Goal: Task Accomplishment & Management: Complete application form

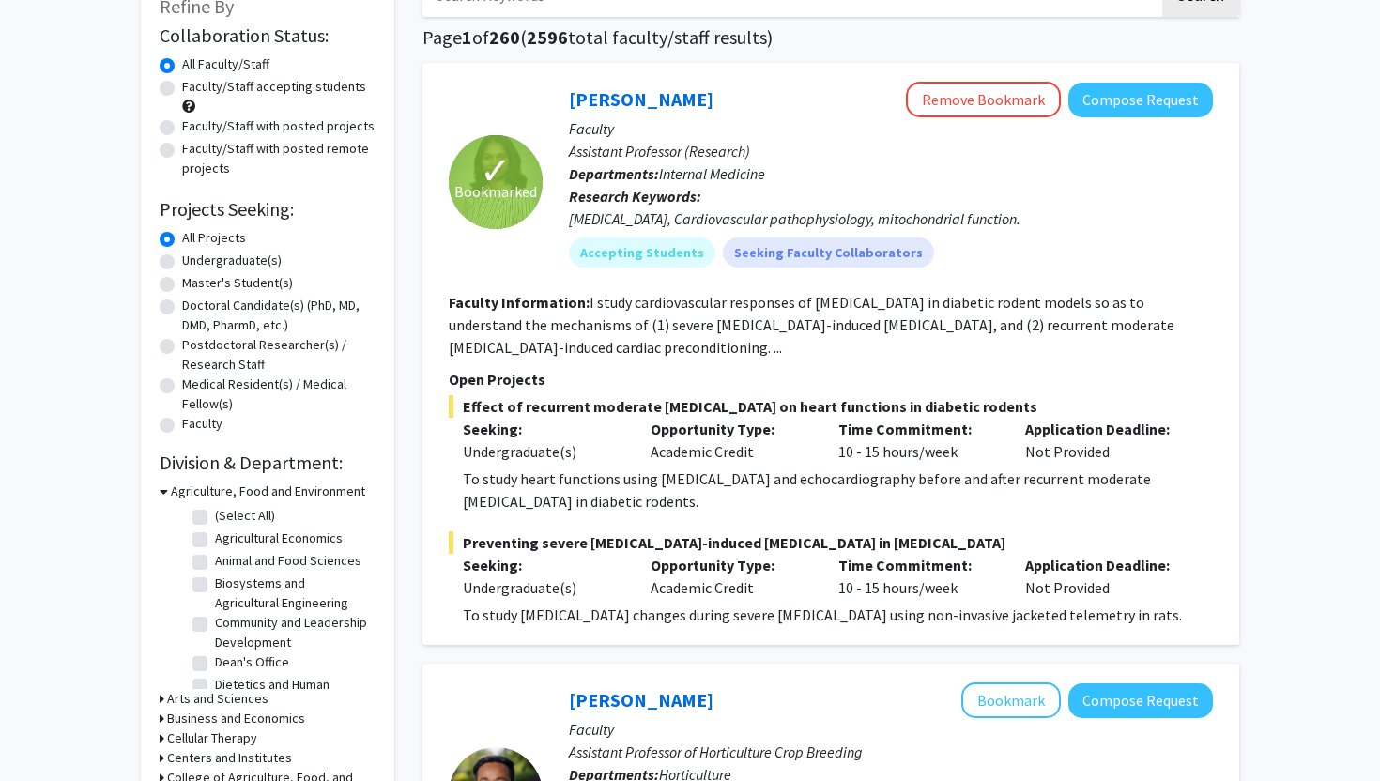
scroll to position [150, 0]
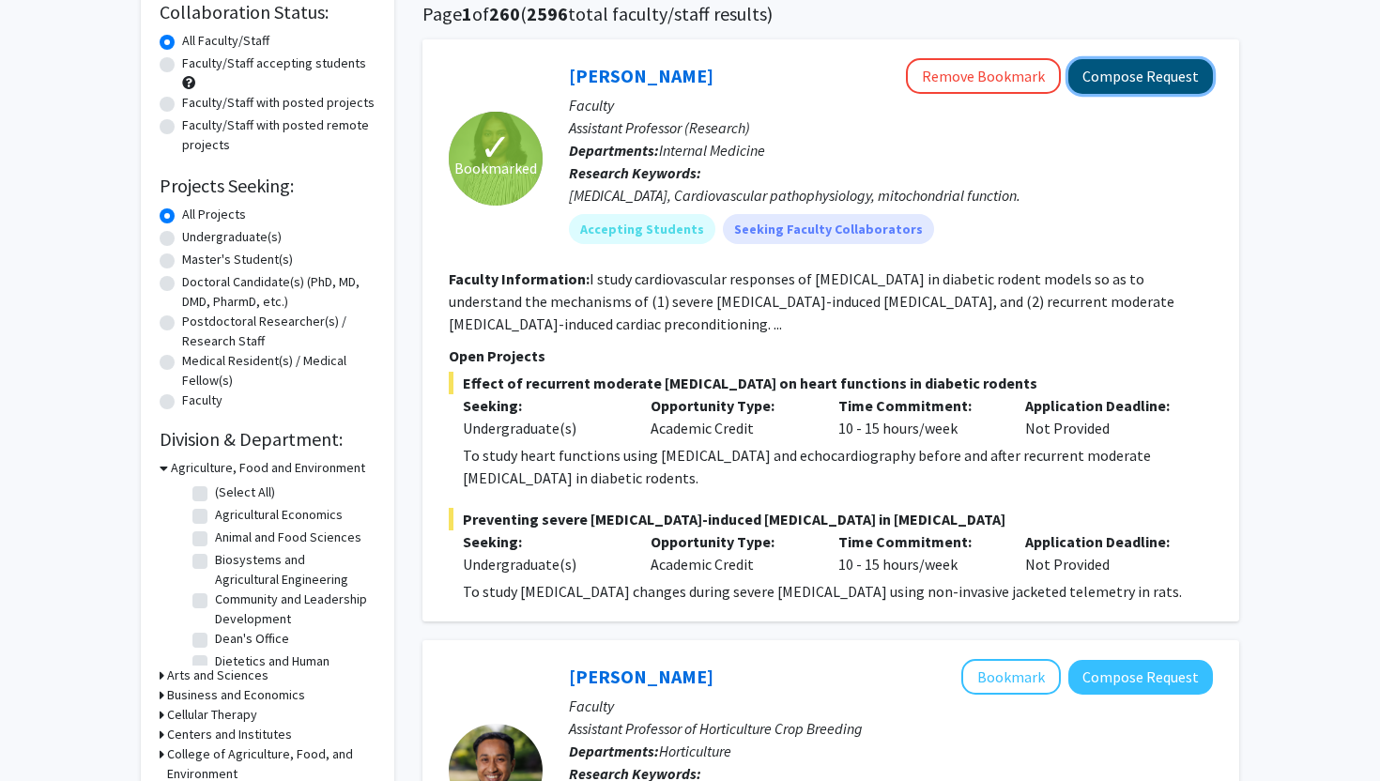
click at [1023, 59] on button "Compose Request" at bounding box center [1140, 76] width 145 height 35
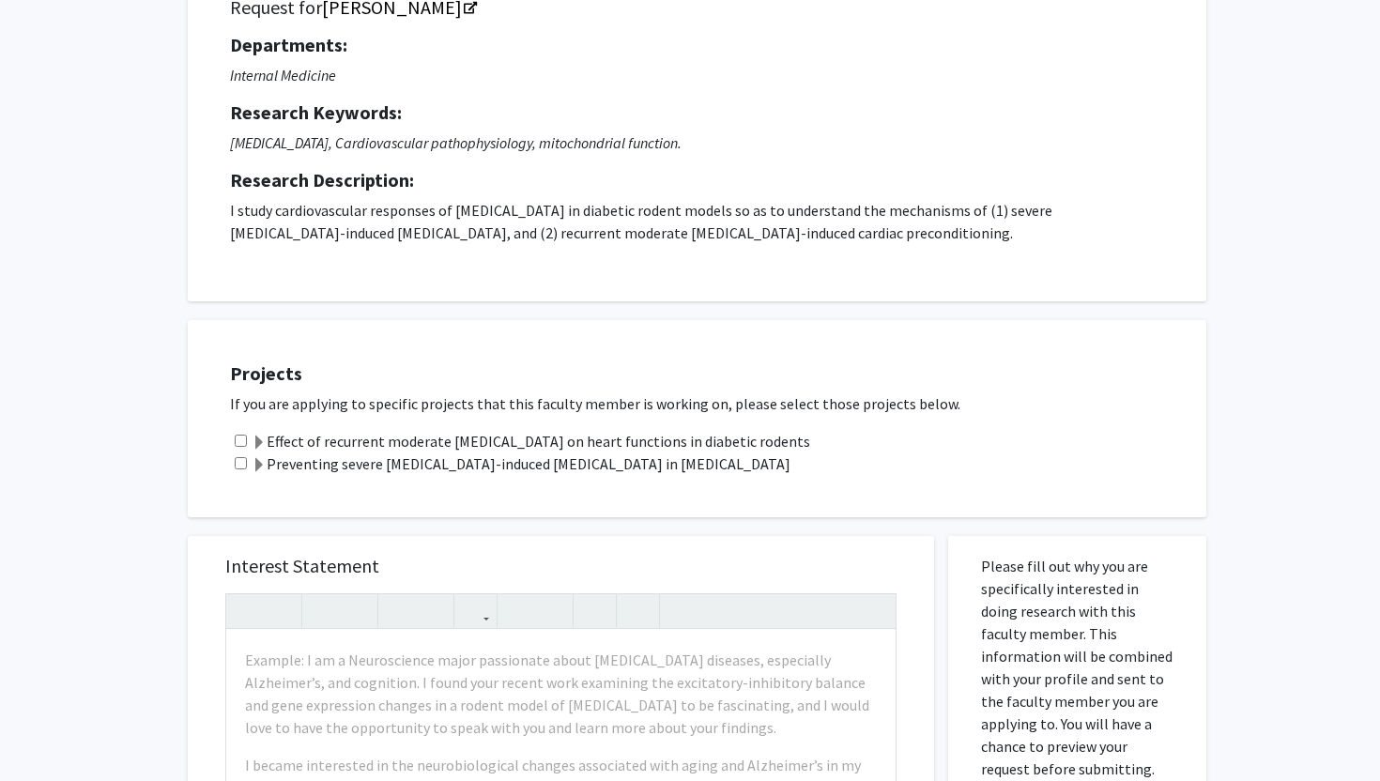
scroll to position [182, 0]
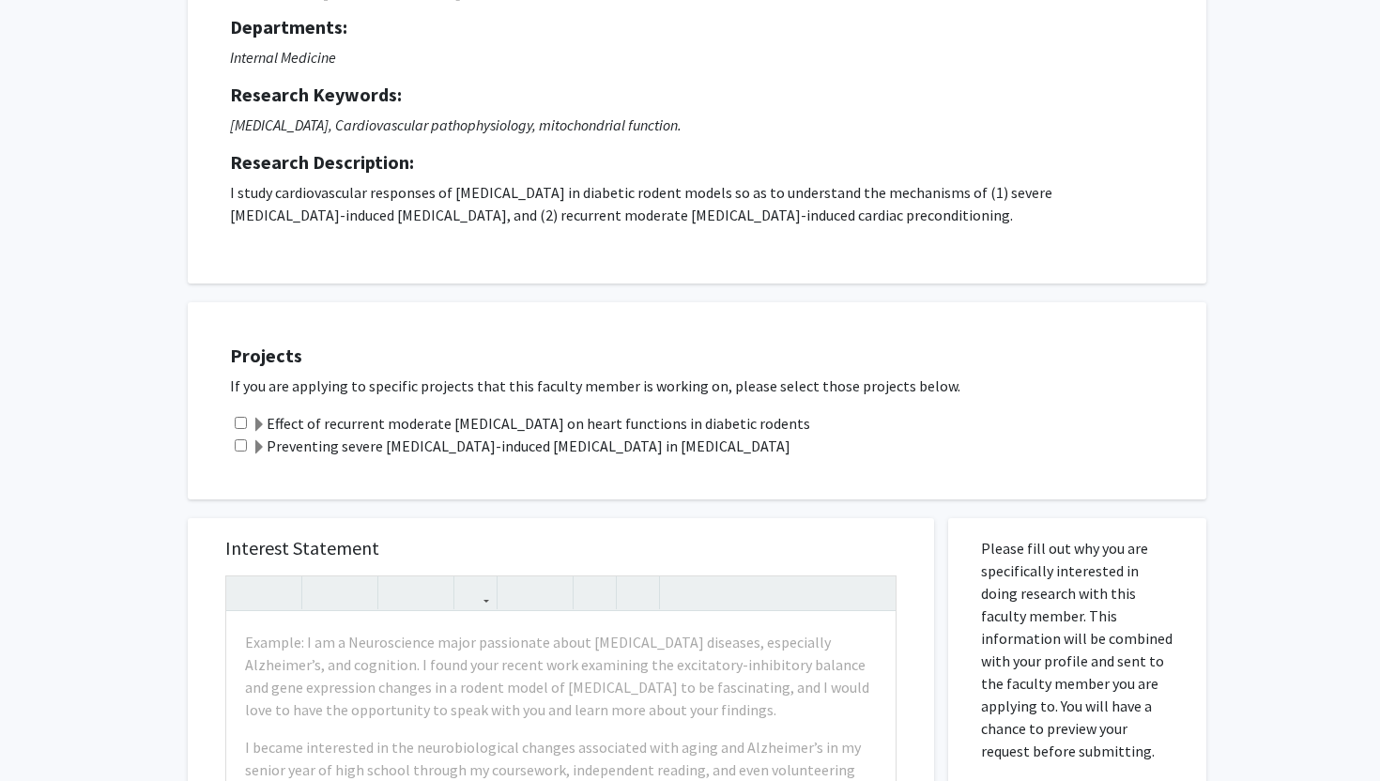
click at [237, 425] on input "checkbox" at bounding box center [241, 423] width 12 height 12
checkbox input "true"
click at [235, 440] on input "checkbox" at bounding box center [241, 445] width 12 height 12
checkbox input "true"
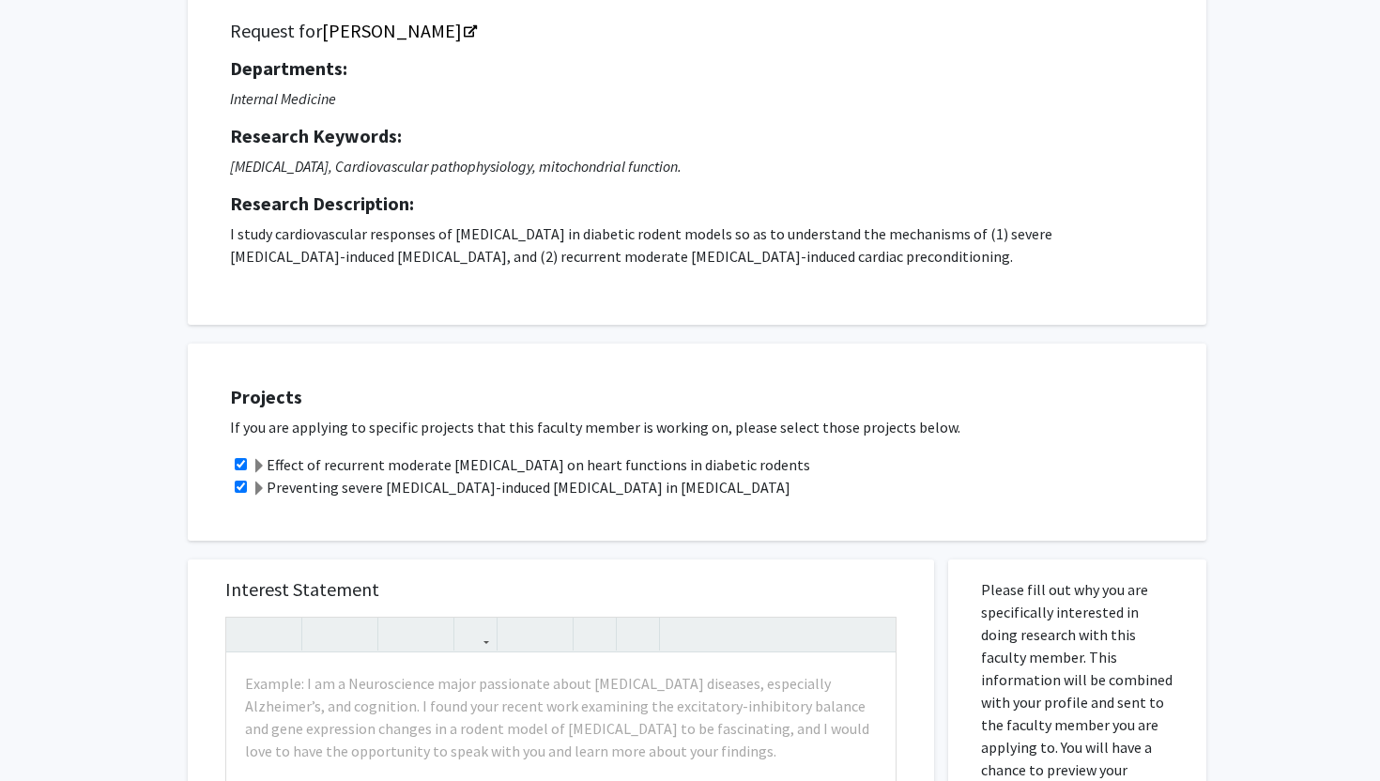
scroll to position [0, 0]
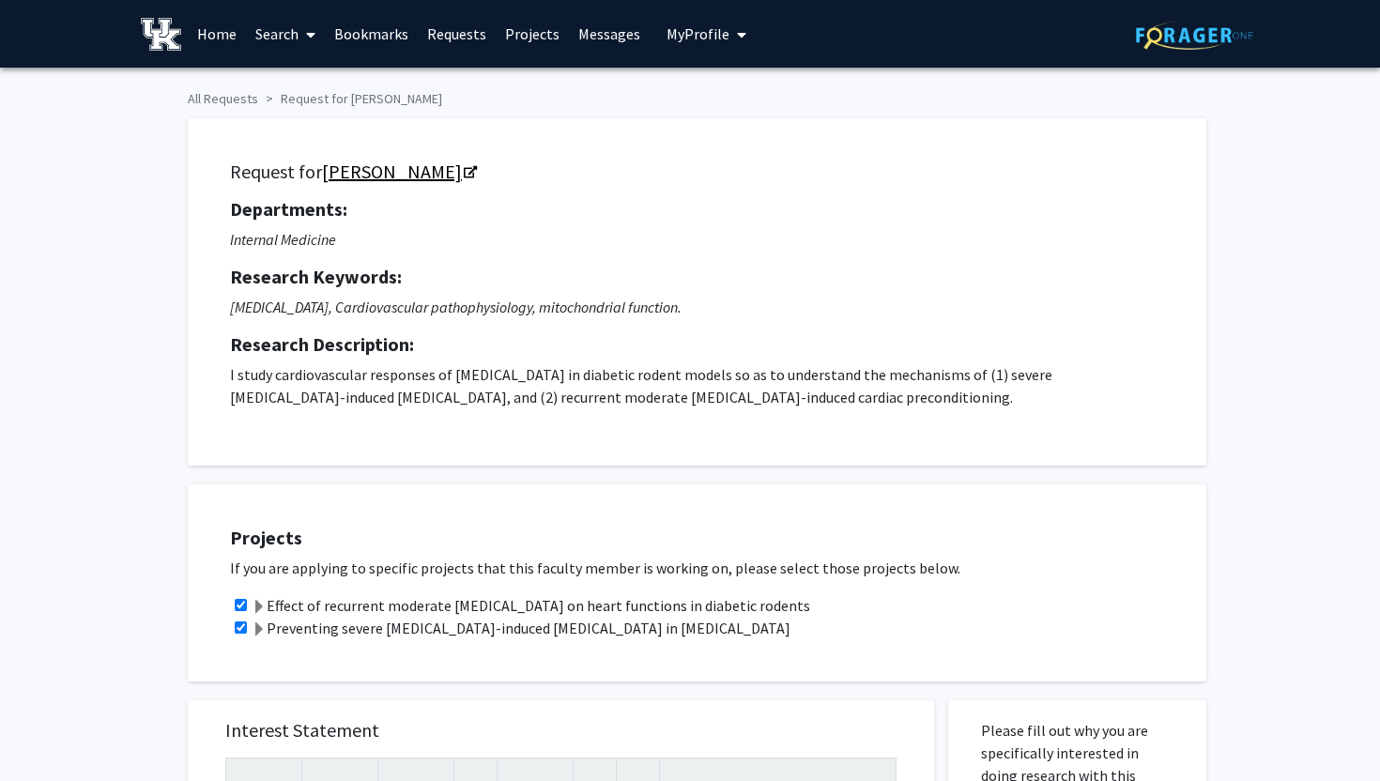
click at [477, 169] on icon "Opens in a new tab" at bounding box center [470, 173] width 13 height 12
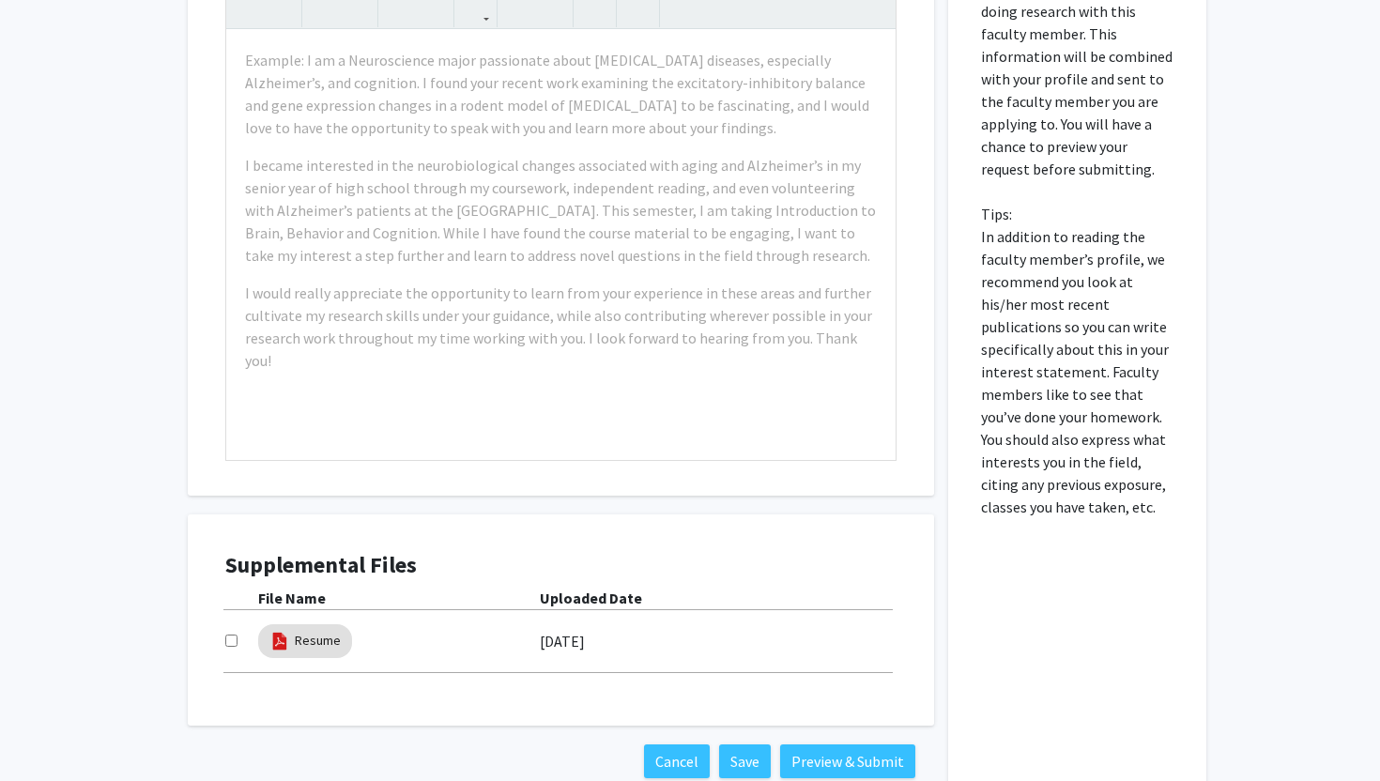
scroll to position [801, 0]
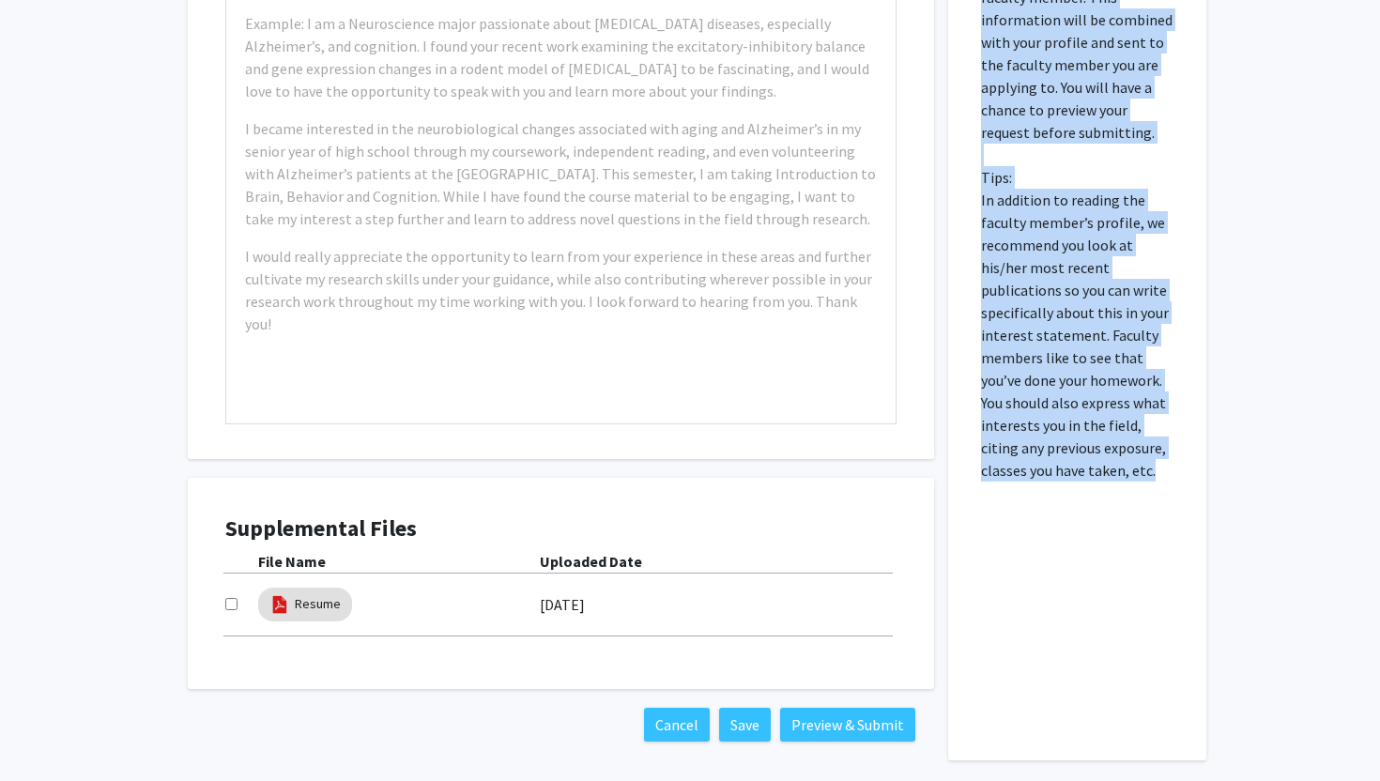
drag, startPoint x: 984, startPoint y: 170, endPoint x: 1149, endPoint y: 467, distance: 339.5
click at [1023, 467] on p "Please fill out why you are specifically interested in doing research with this…" at bounding box center [1077, 199] width 192 height 563
copy p "Please fill out why you are specifically interested in doing research with this…"
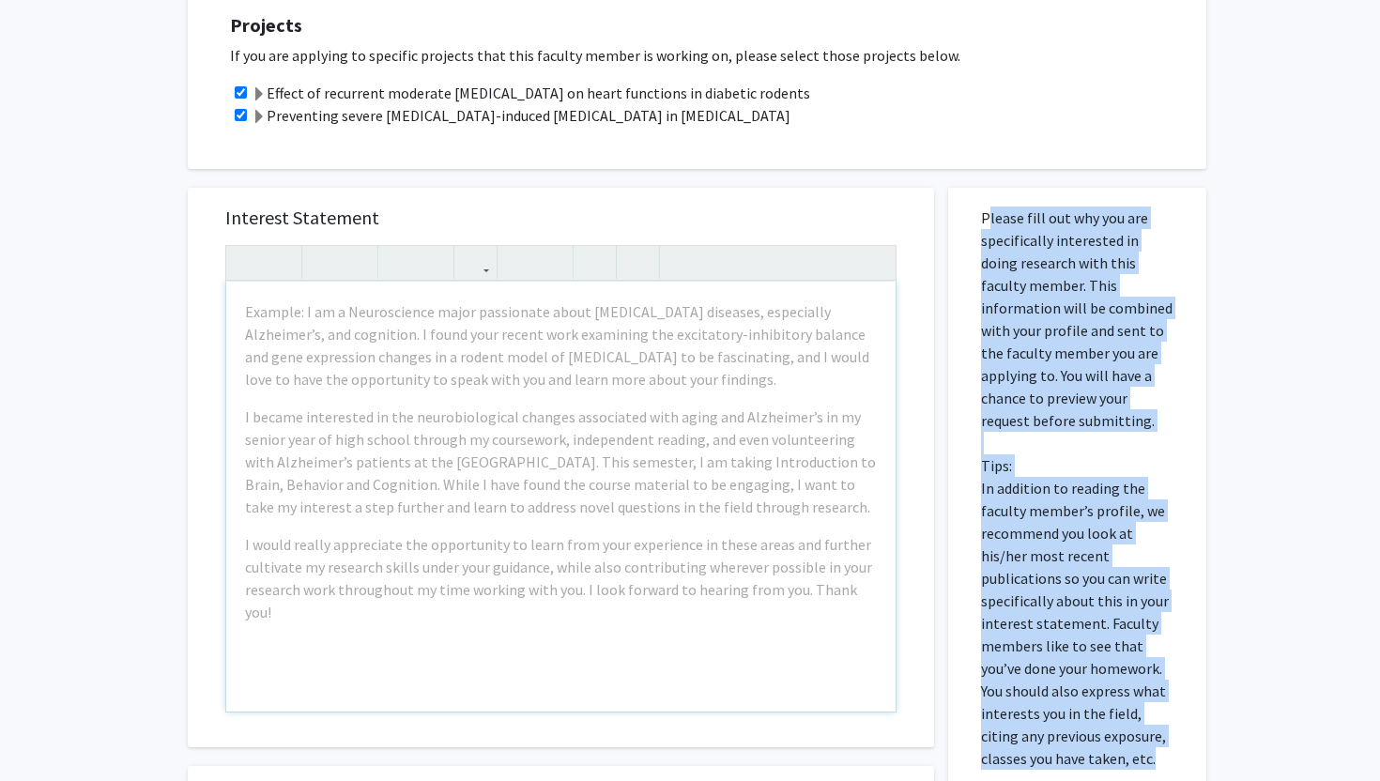
scroll to position [491, 0]
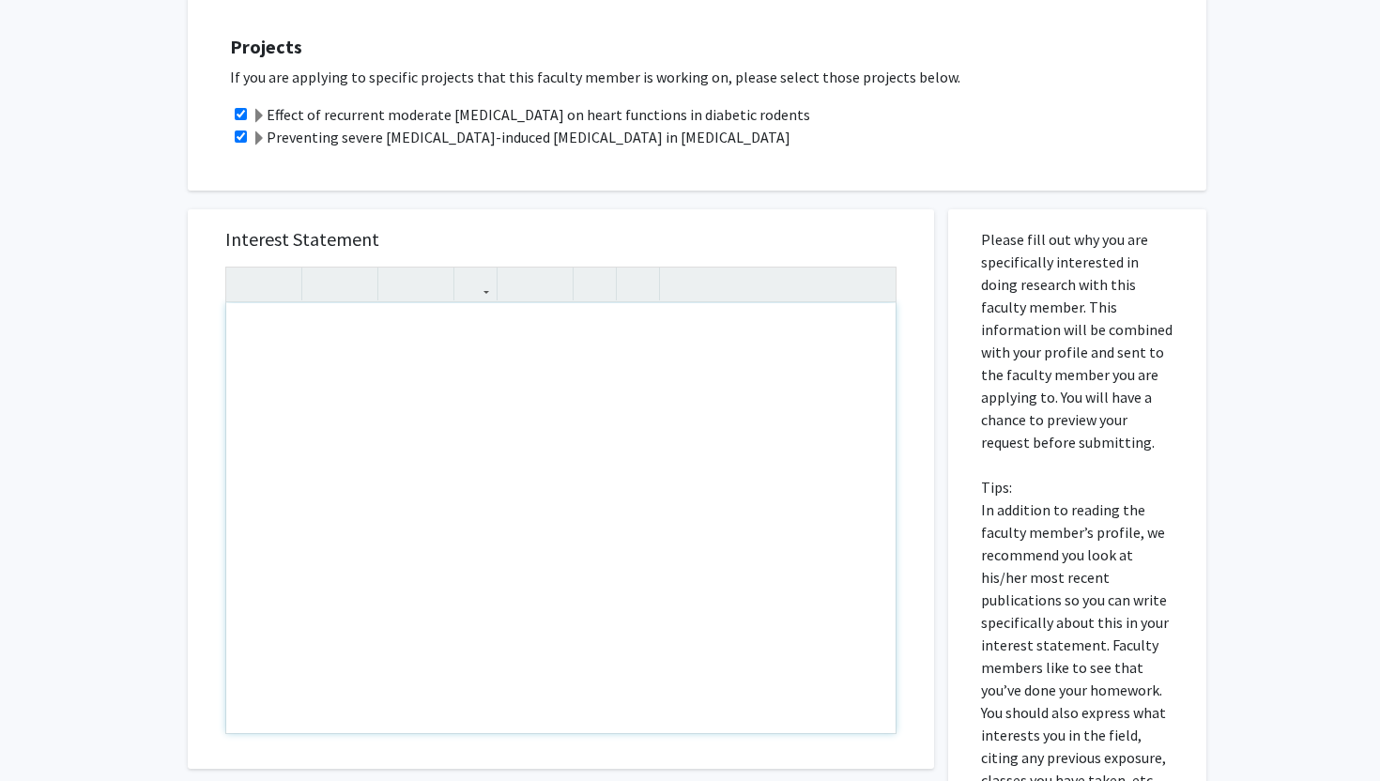
click at [527, 416] on div "Note to users with screen readers: Please press Alt+0 or Option+0 to deactivate…" at bounding box center [560, 518] width 669 height 430
paste div "To enrich screen reader interactions, please activate Accessibility in Grammarl…"
type textarea "<p>I am very interested in your research on how diabetes affects the heart, esp…"
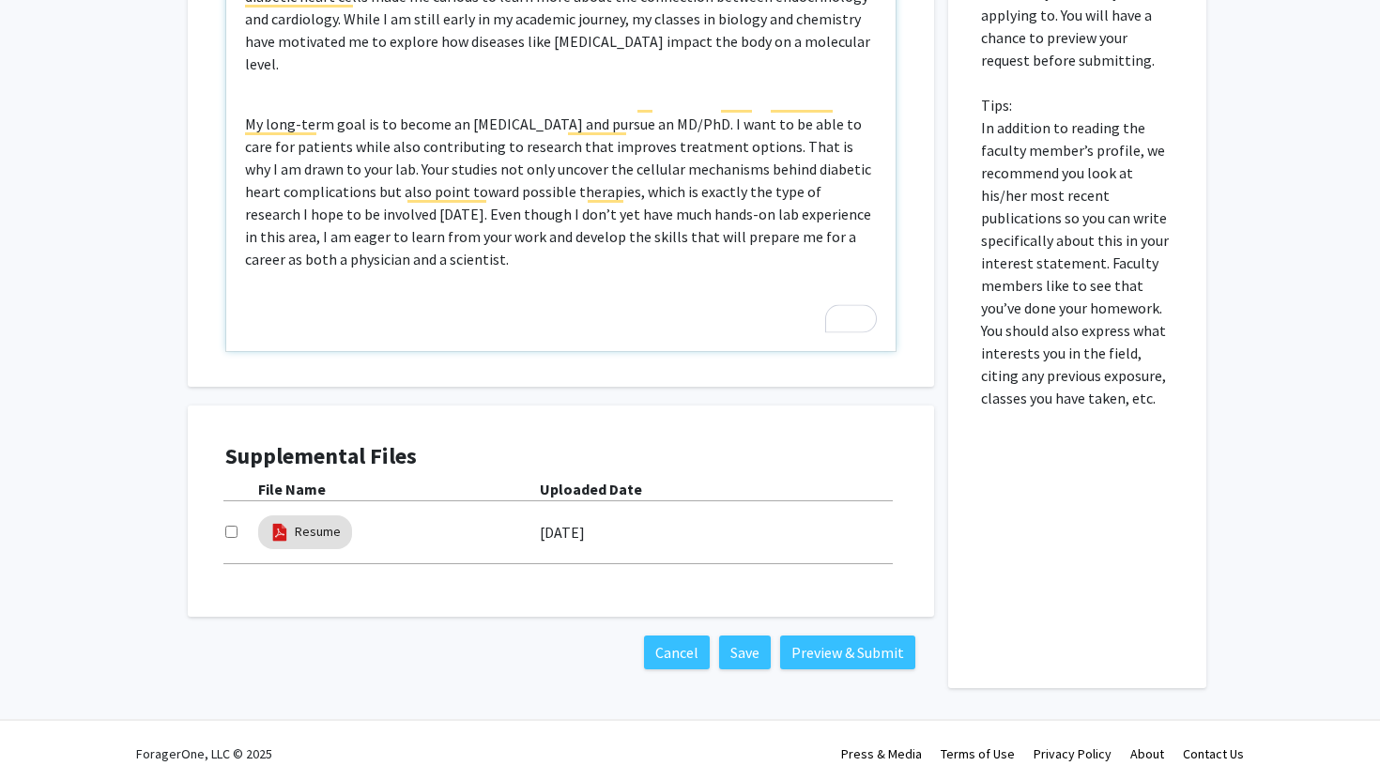
scroll to position [879, 0]
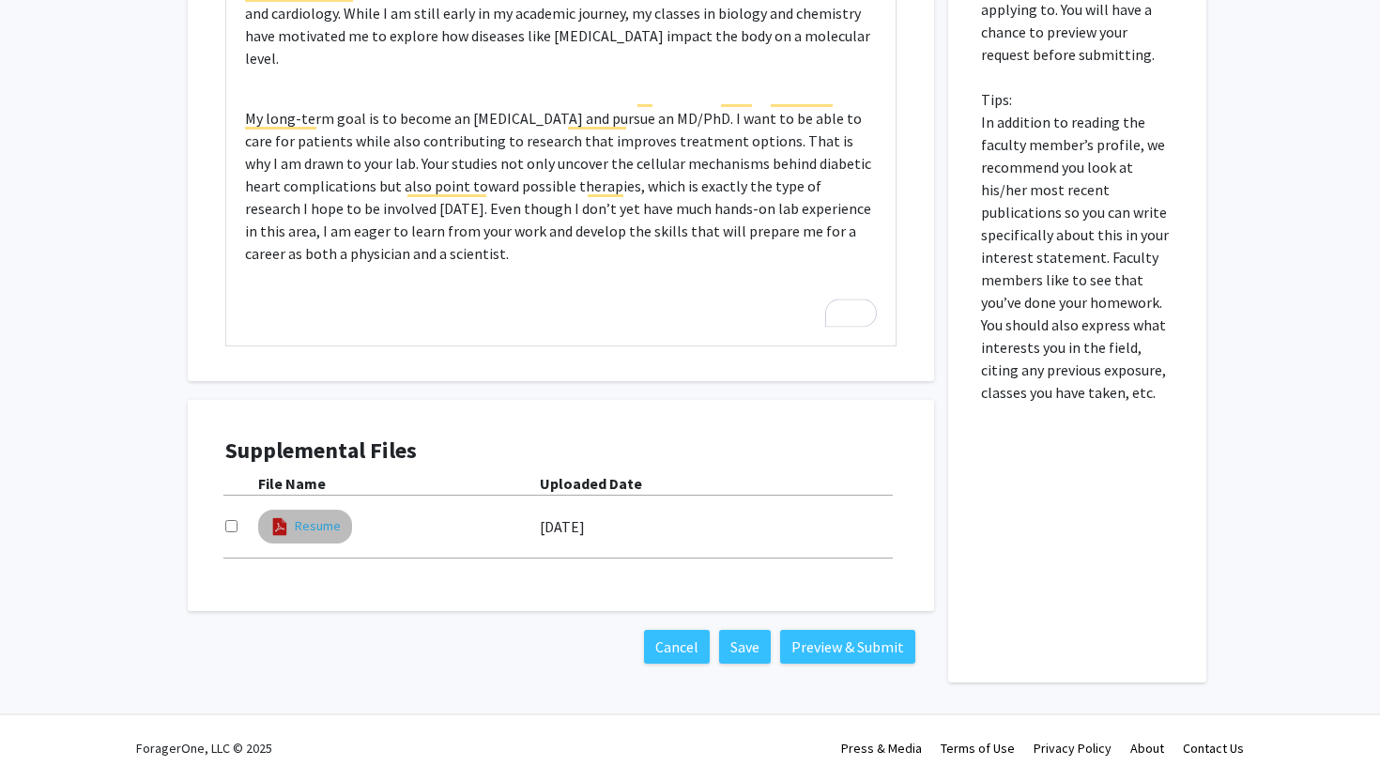
click at [301, 528] on link "Resume" at bounding box center [318, 526] width 46 height 20
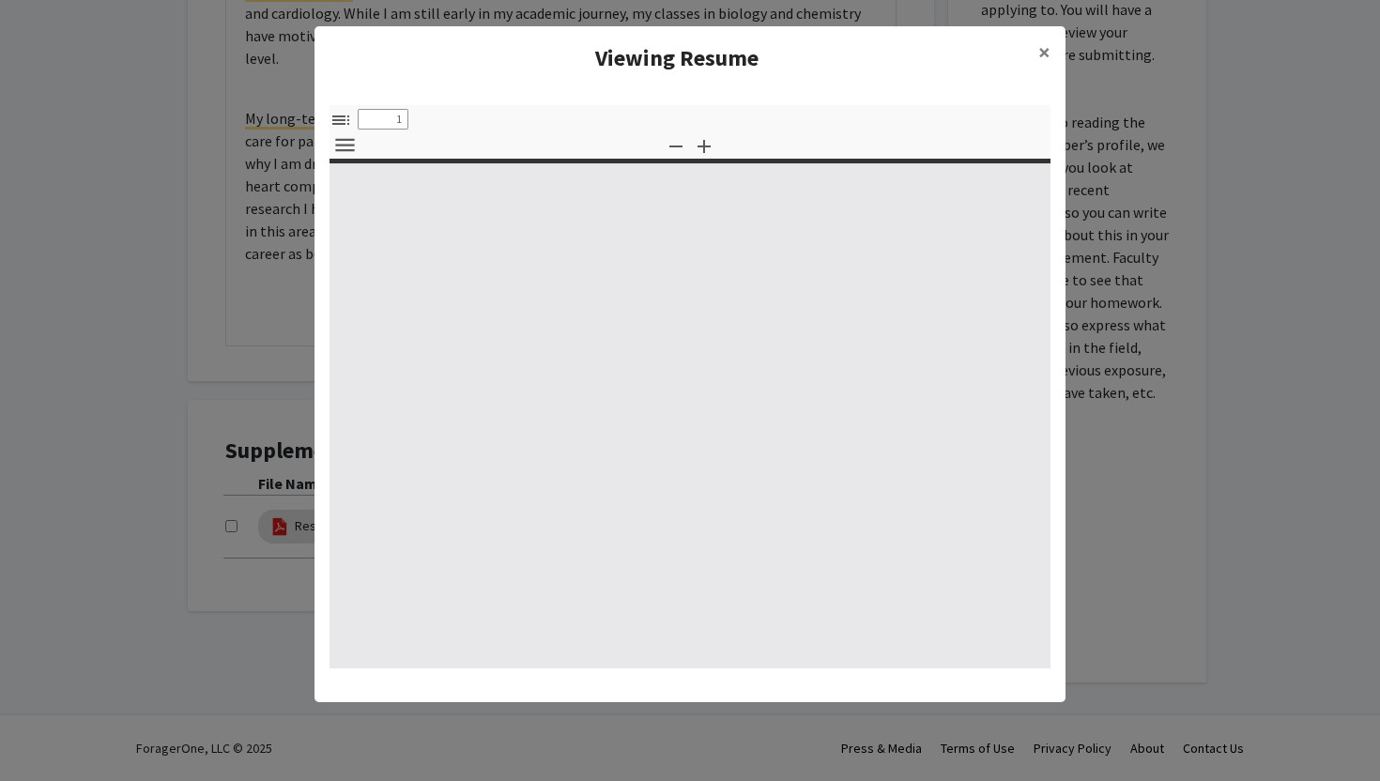
type input "0"
select select "custom"
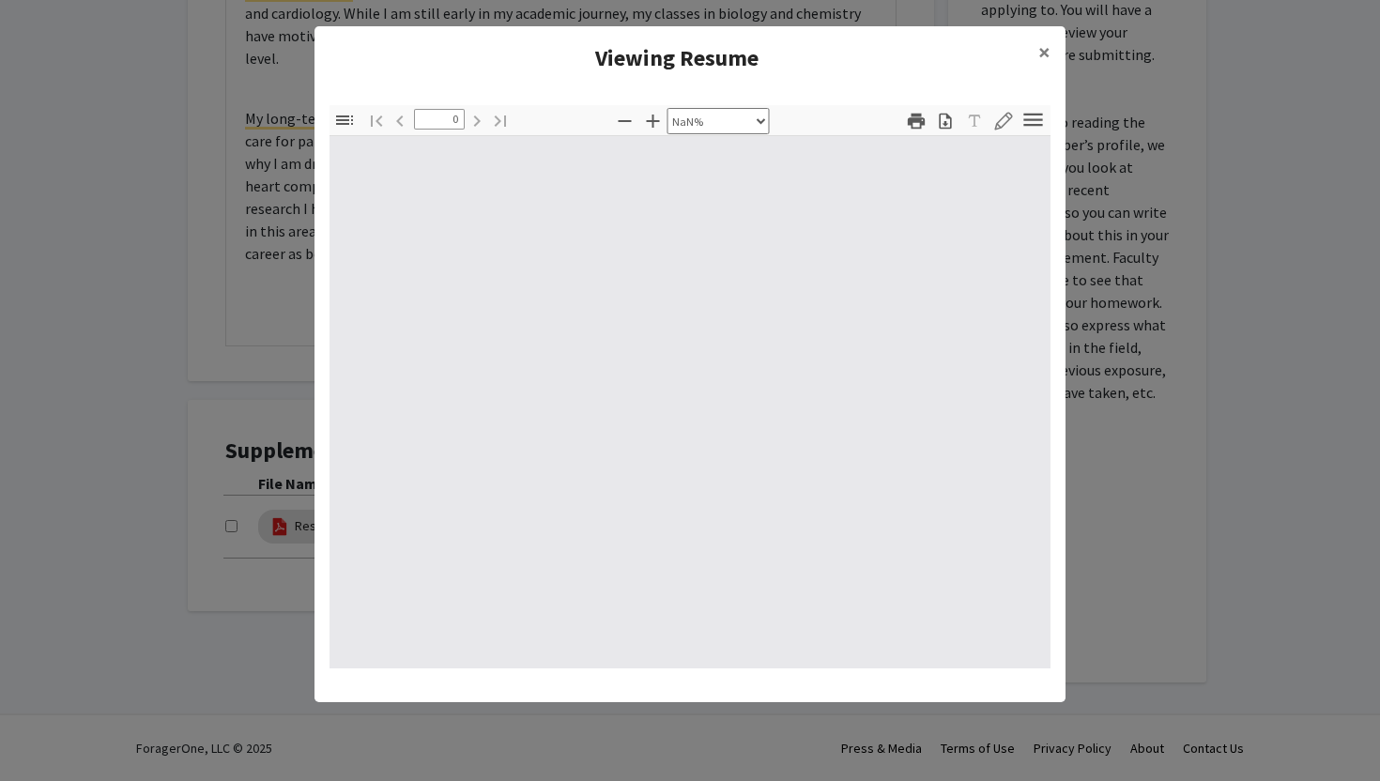
type input "1"
select select "auto"
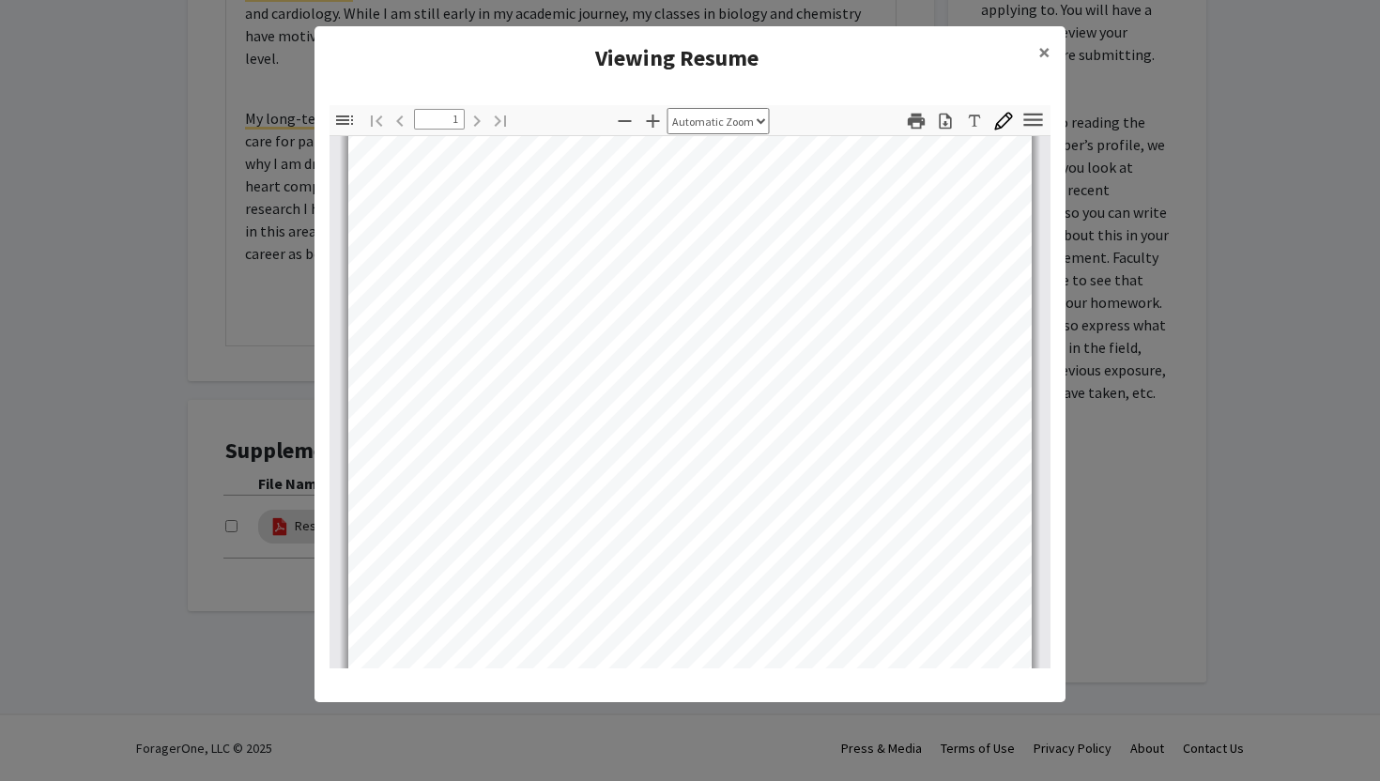
scroll to position [370, 0]
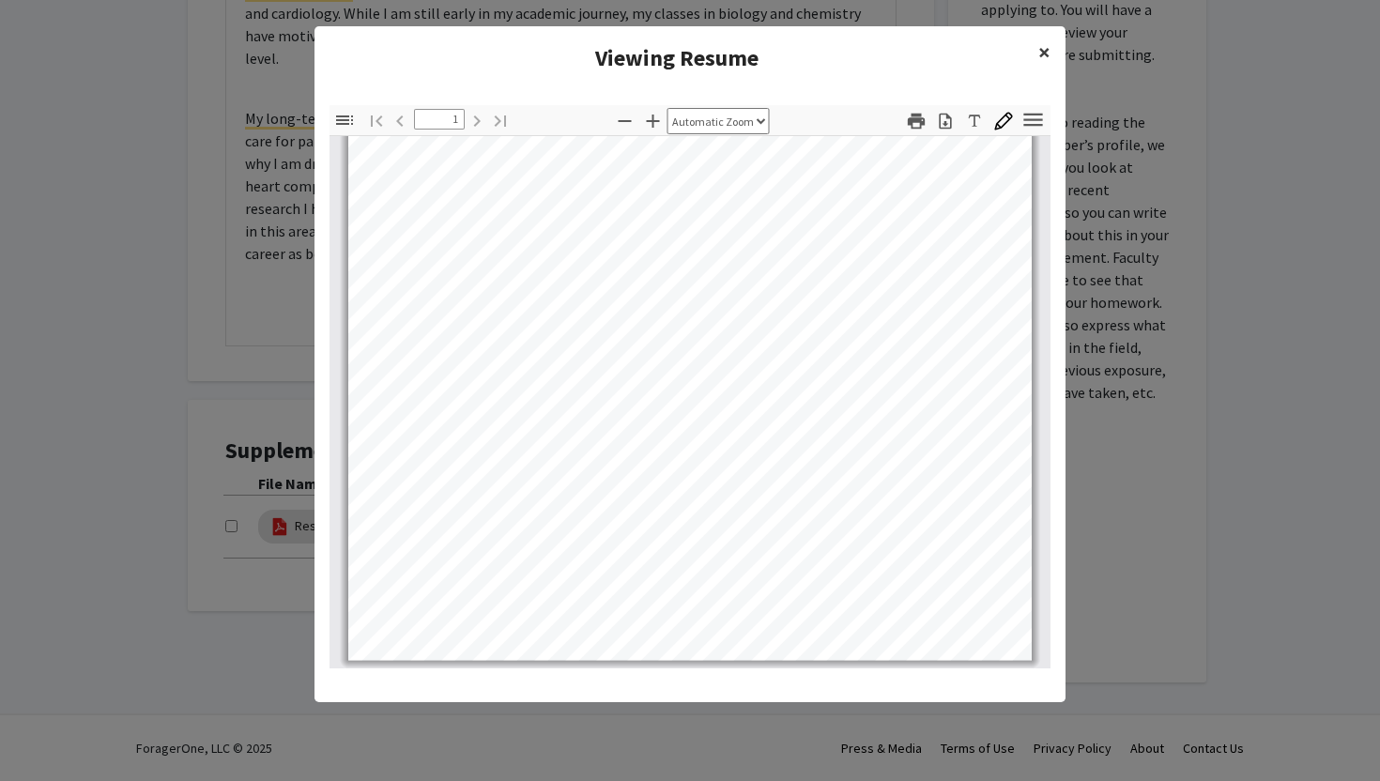
click at [1023, 42] on span "×" at bounding box center [1044, 52] width 12 height 29
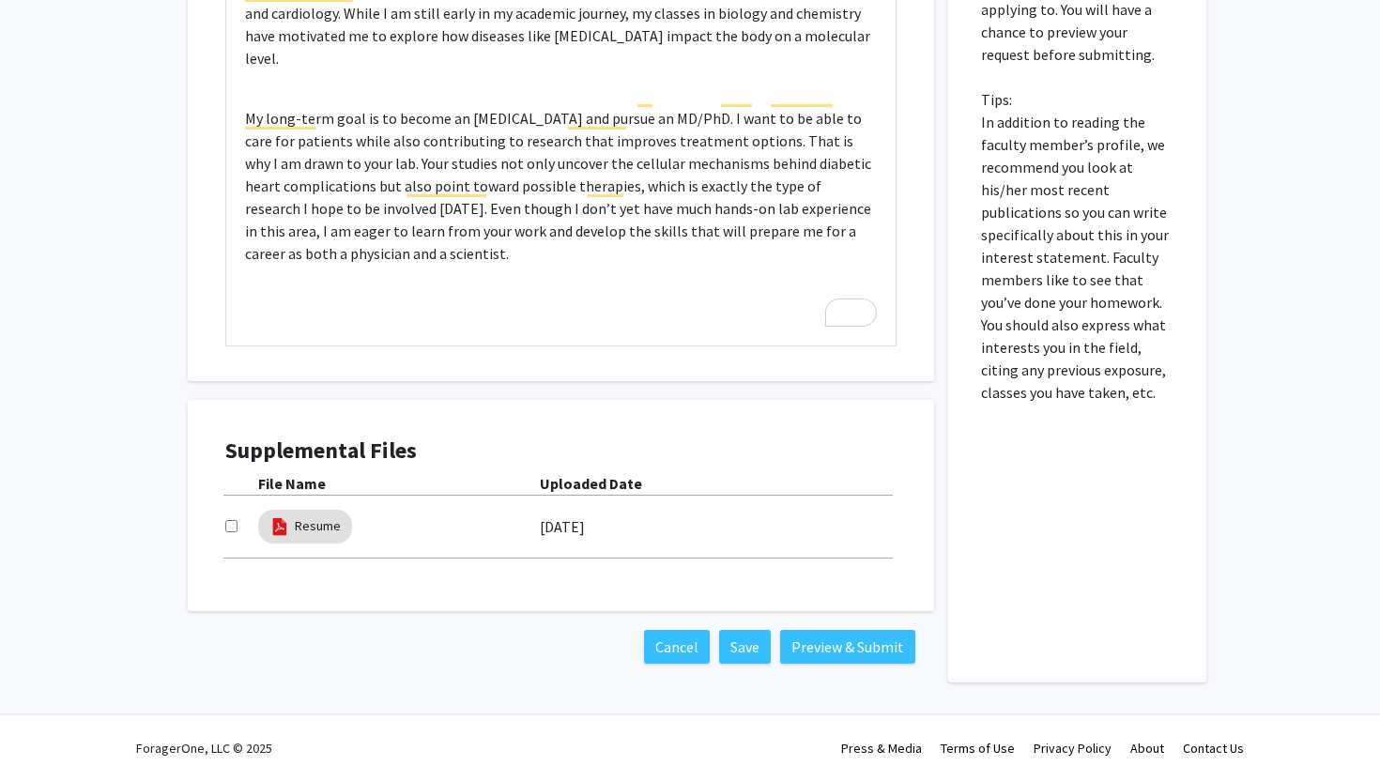
click at [232, 528] on input "checkbox" at bounding box center [231, 526] width 12 height 12
checkbox input "true"
click at [830, 645] on button "Preview & Submit" at bounding box center [847, 647] width 135 height 34
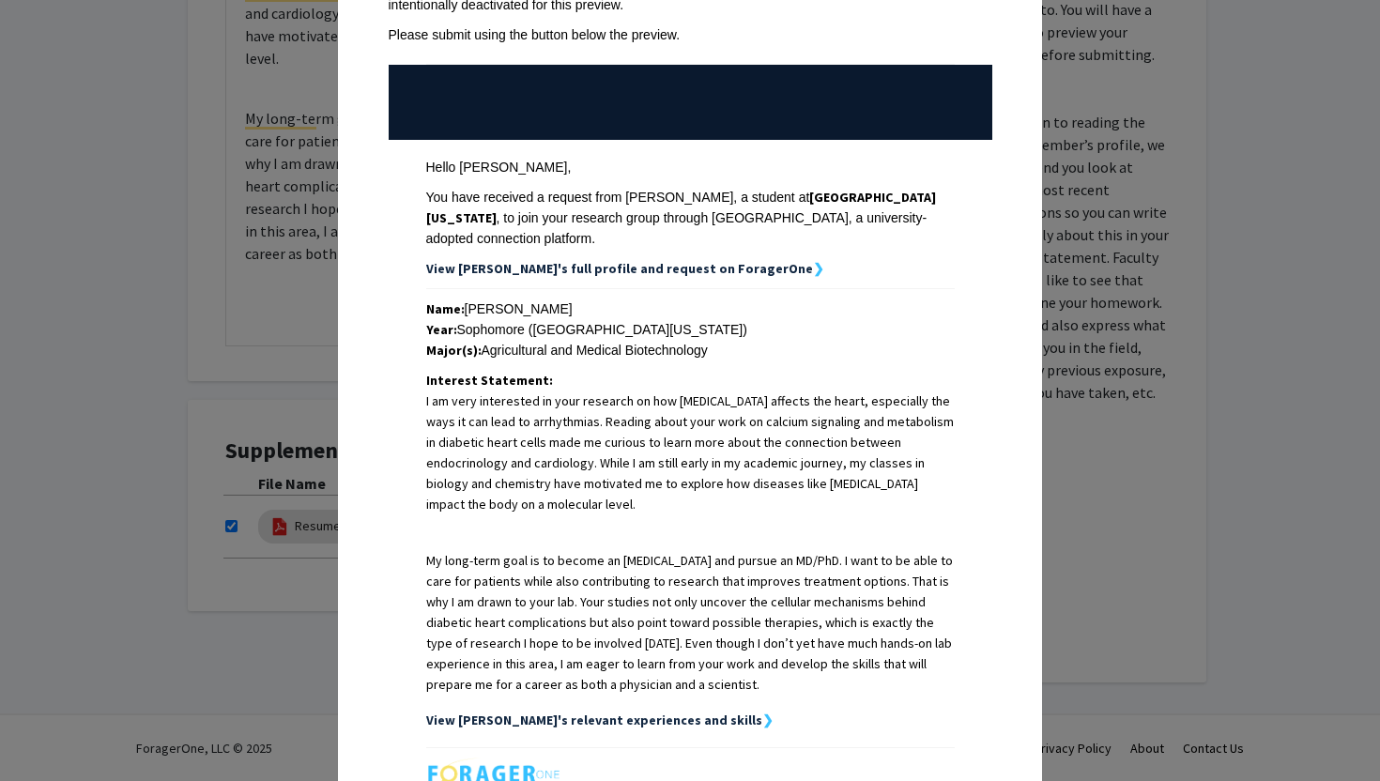
scroll to position [360, 0]
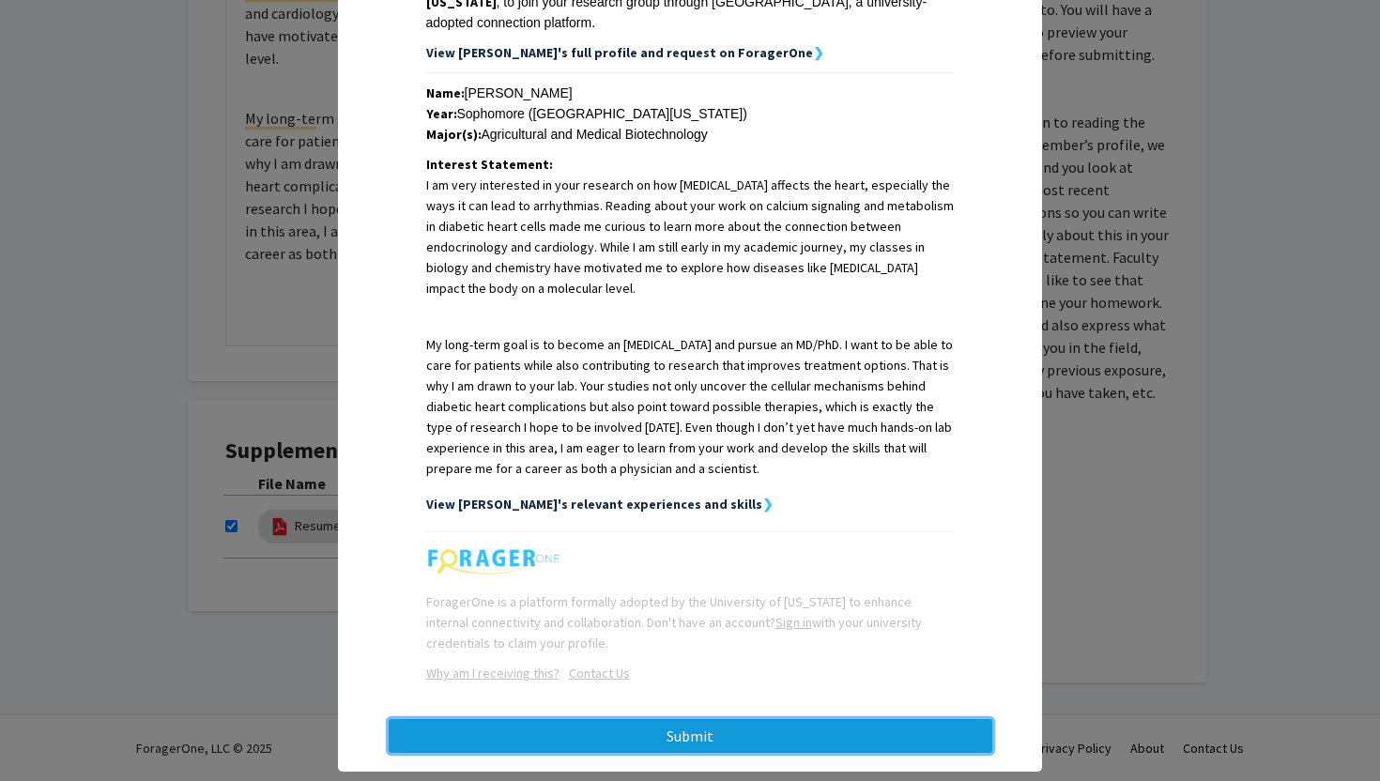
click at [671, 719] on button "Submit" at bounding box center [691, 736] width 604 height 34
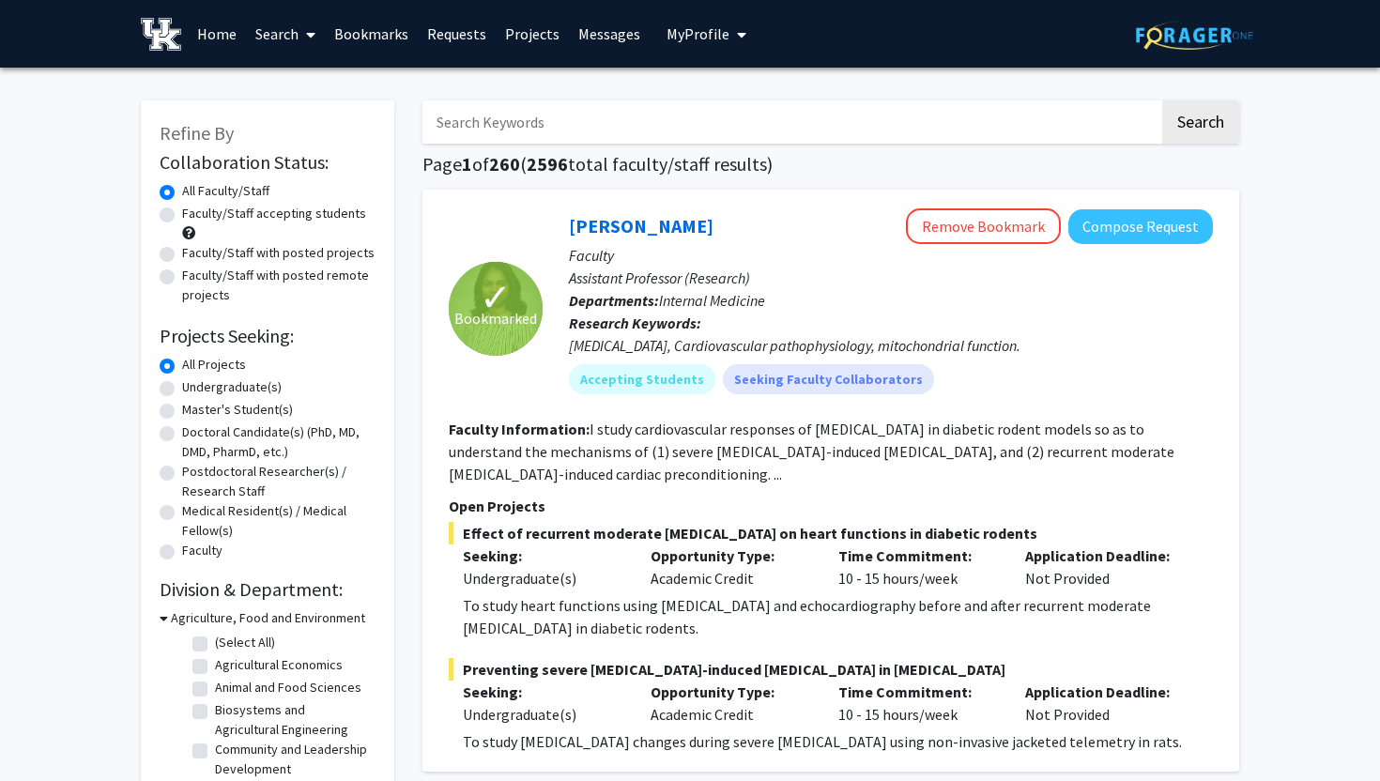
click at [607, 43] on link "Messages" at bounding box center [609, 34] width 81 height 66
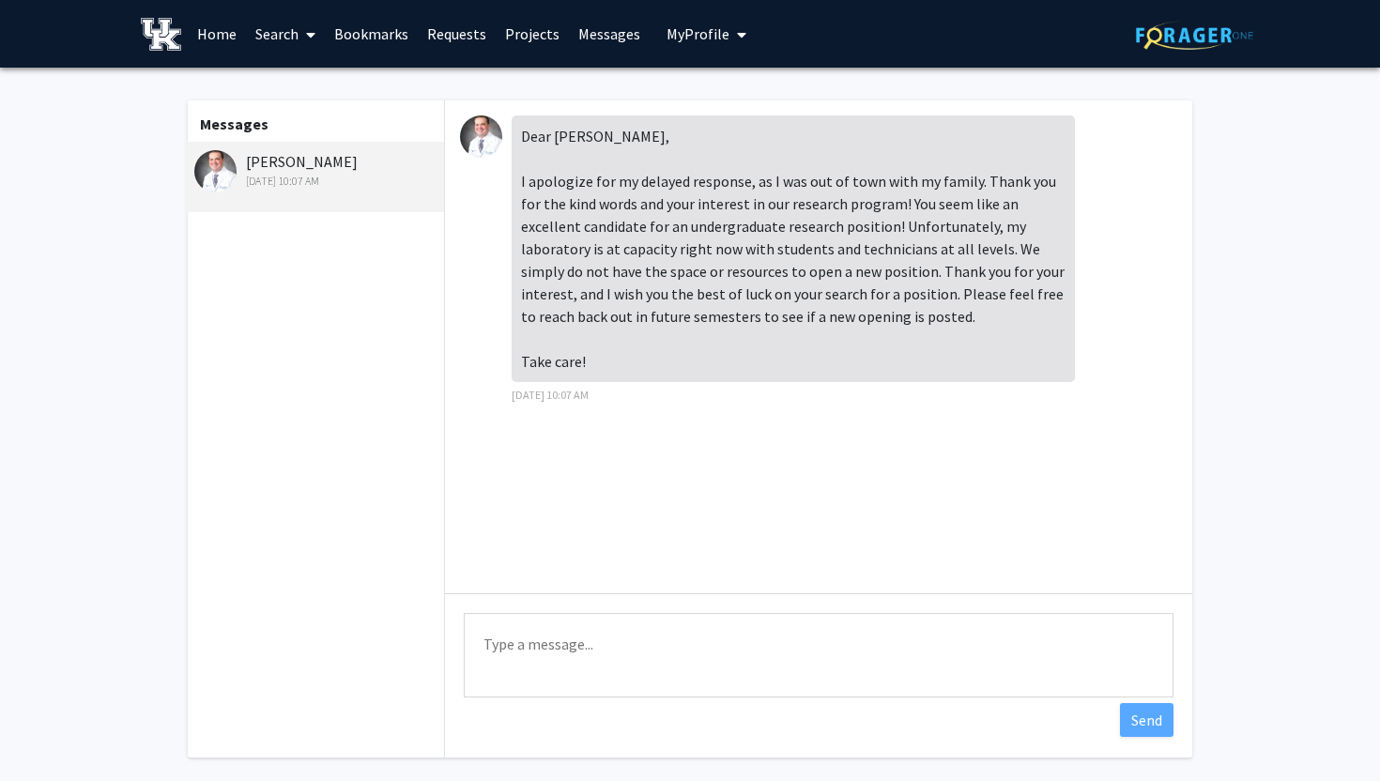
click at [582, 651] on textarea "Type a message" at bounding box center [819, 655] width 710 height 84
click at [598, 649] on textarea "Type a message" at bounding box center [819, 655] width 710 height 84
type textarea "HI"
click at [458, 32] on link "Requests" at bounding box center [457, 34] width 78 height 66
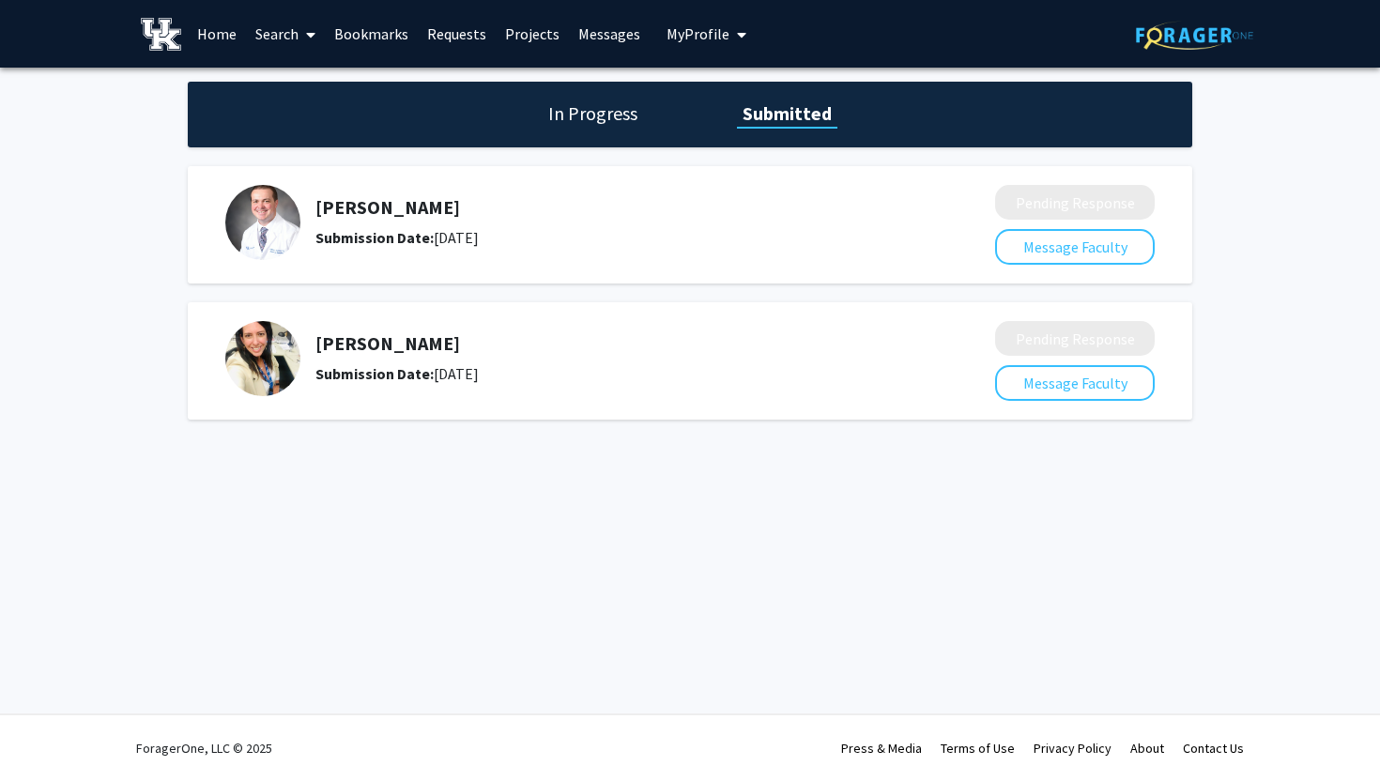
click at [578, 126] on h1 "In Progress" at bounding box center [593, 113] width 100 height 26
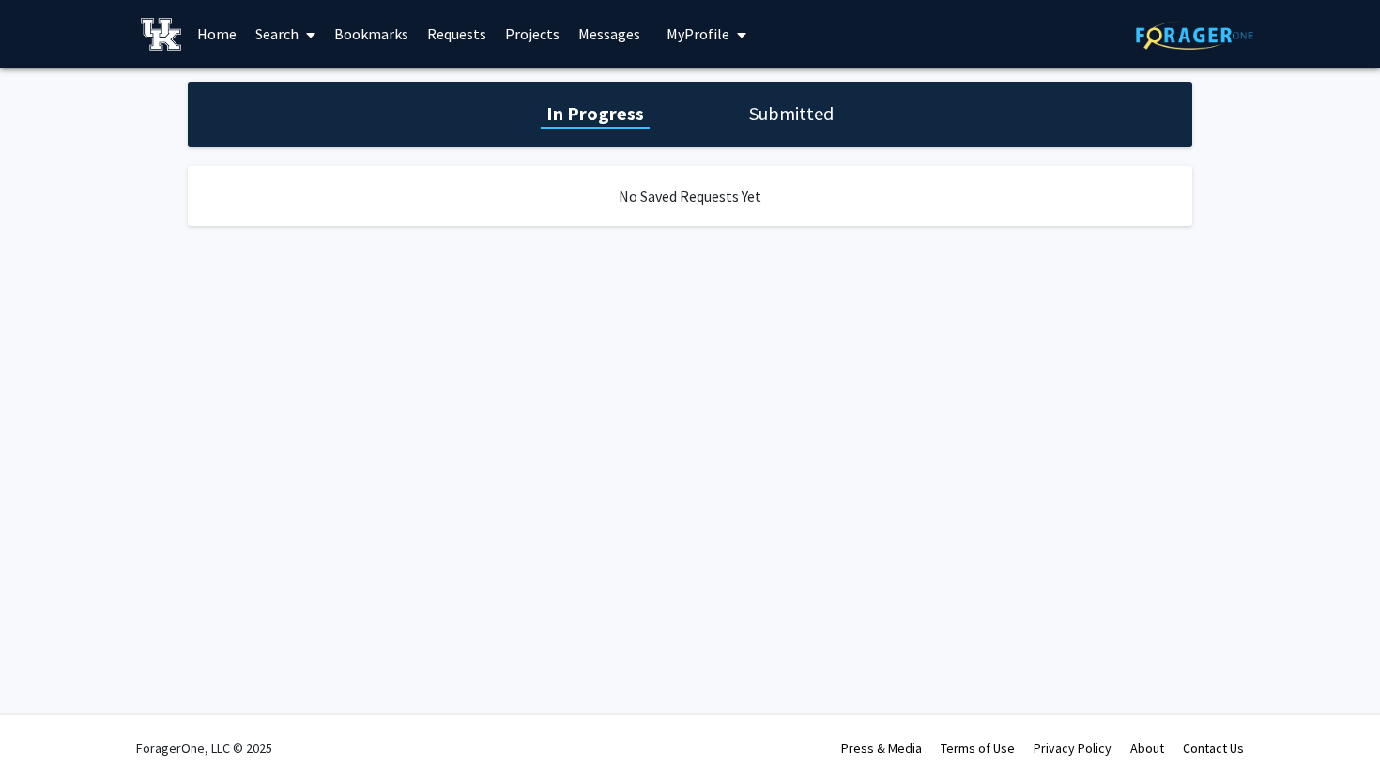
click at [776, 106] on h1 "Submitted" at bounding box center [791, 113] width 96 height 26
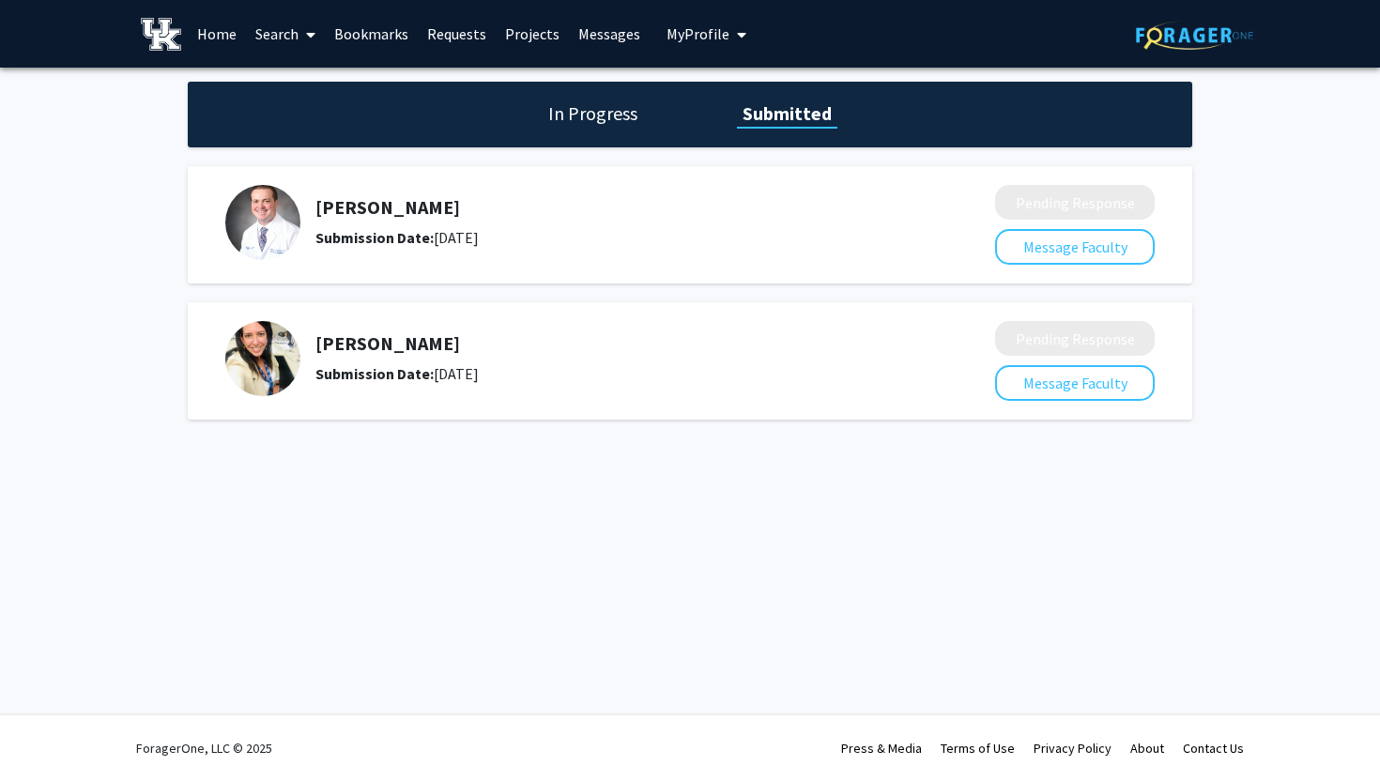
click at [295, 188] on div "Patrick Hannon Submission Date: April 05, 2025" at bounding box center [596, 222] width 743 height 75
click at [270, 207] on img at bounding box center [262, 222] width 75 height 75
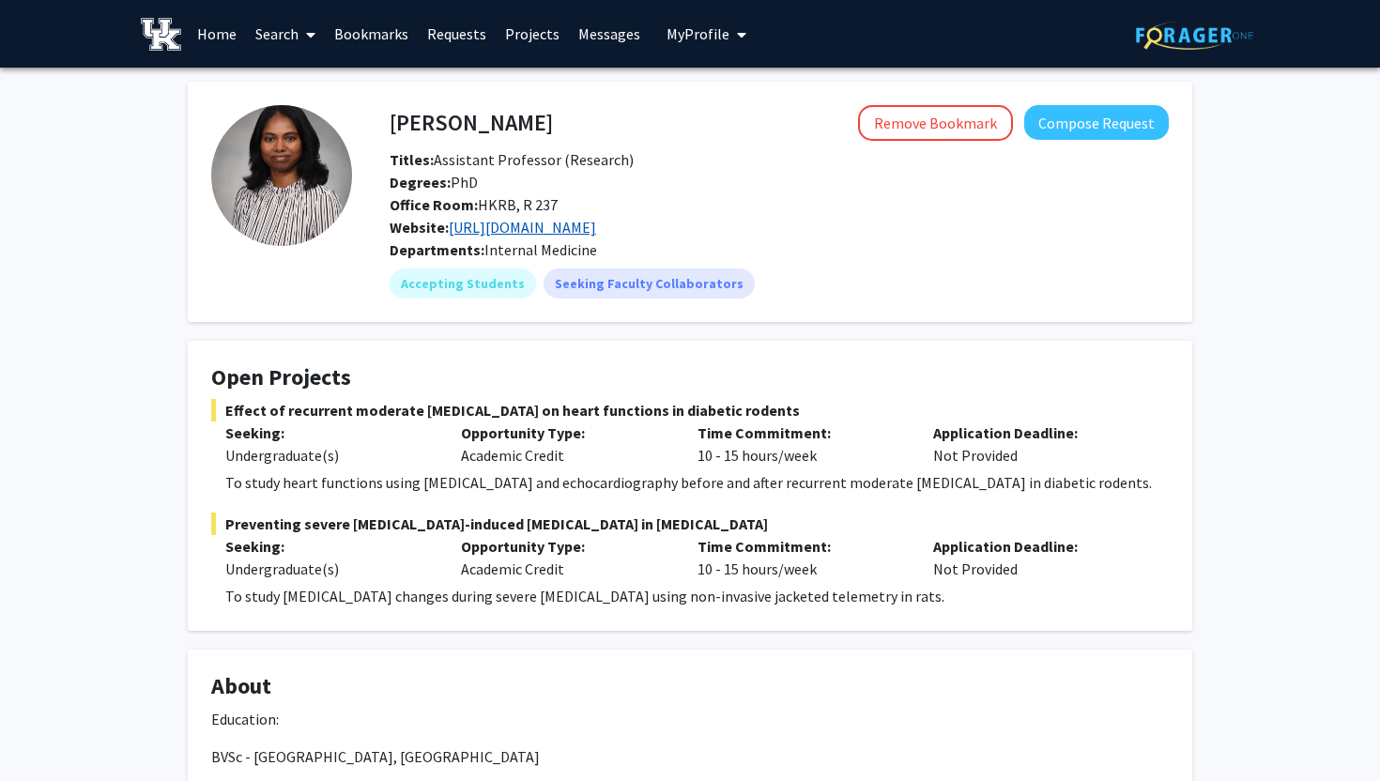
click at [594, 227] on link "[URL][DOMAIN_NAME]" at bounding box center [522, 227] width 147 height 19
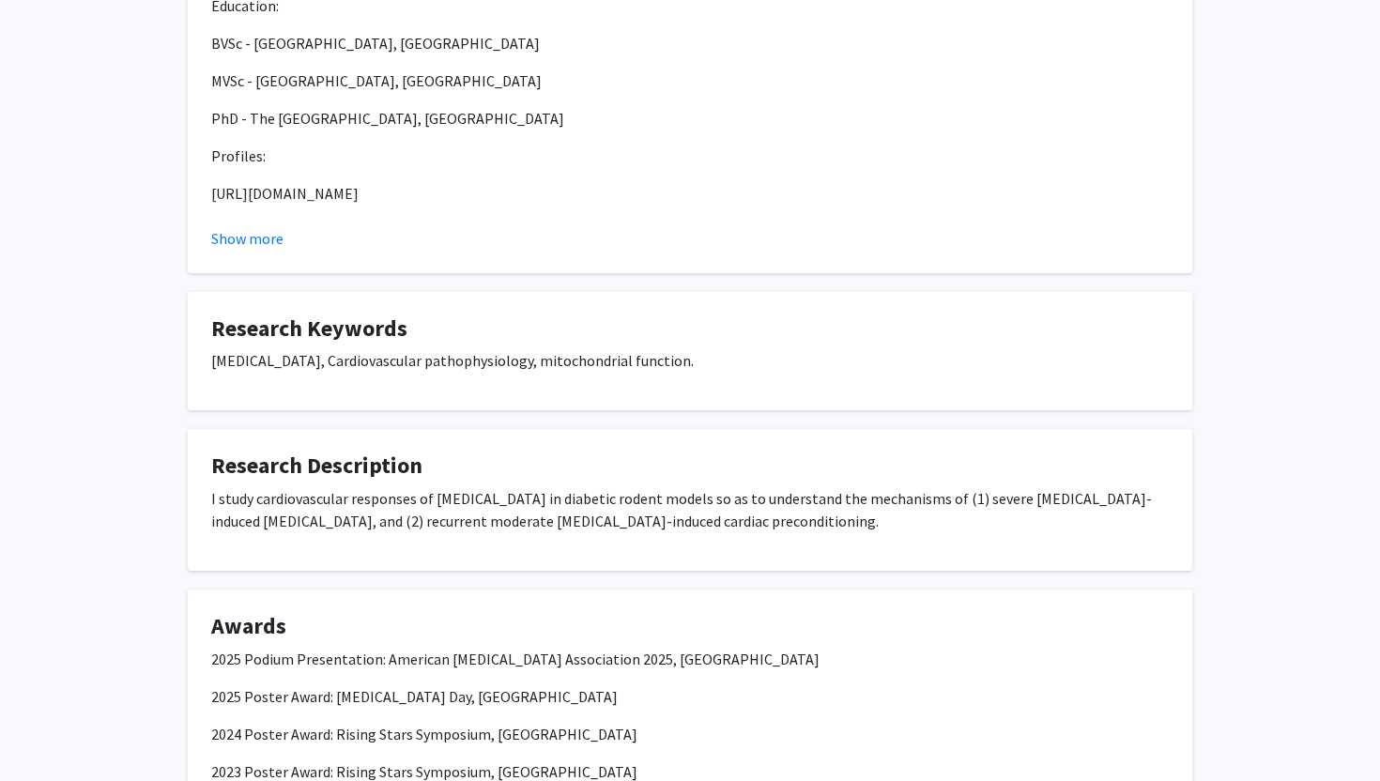
scroll to position [696, 0]
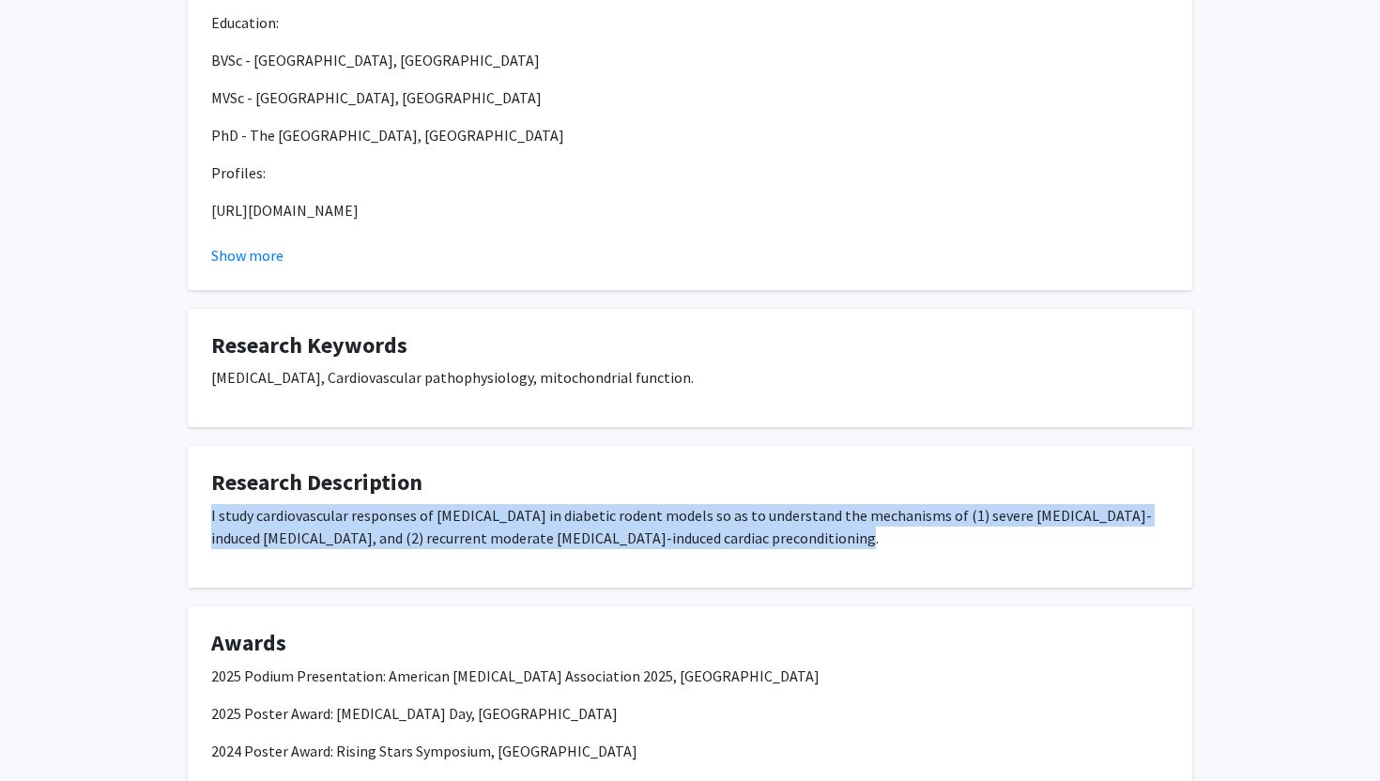
drag, startPoint x: 205, startPoint y: 505, endPoint x: 941, endPoint y: 561, distance: 738.1
click at [941, 561] on fg-card "Research Description I study cardiovascular responses of [MEDICAL_DATA] in diab…" at bounding box center [690, 517] width 1004 height 142
copy p "I study cardiovascular responses of [MEDICAL_DATA] in diabetic rodent models so…"
